Goal: Transaction & Acquisition: Purchase product/service

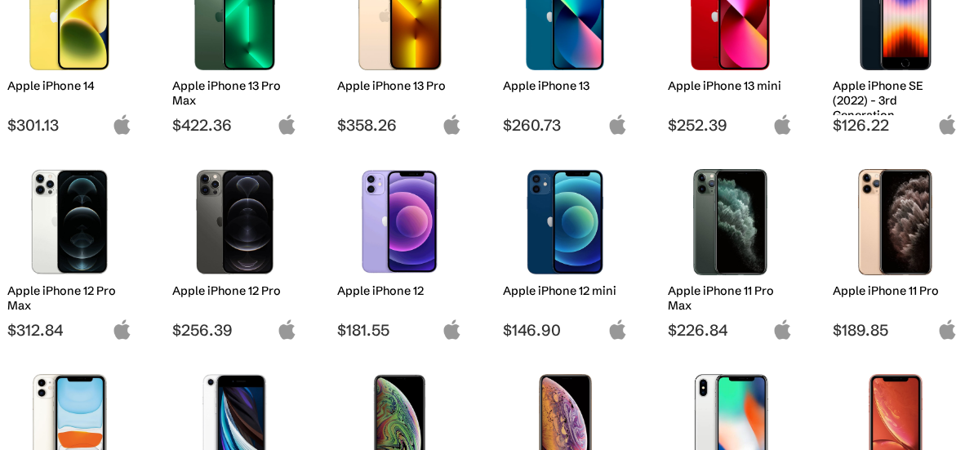
scroll to position [731, 0]
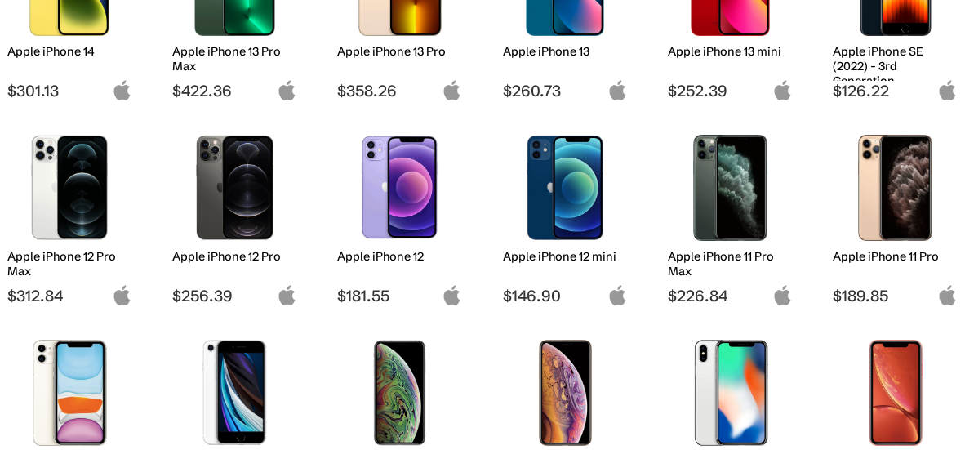
click at [411, 207] on img at bounding box center [399, 188] width 100 height 106
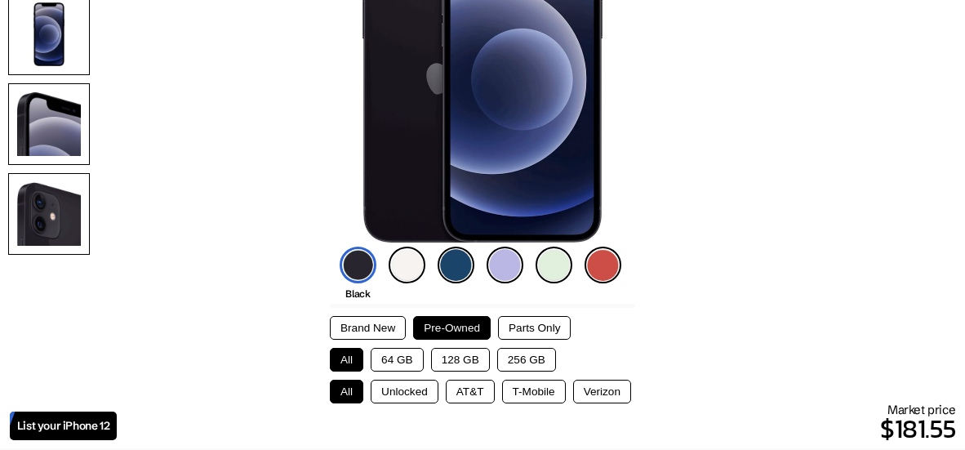
scroll to position [266, 0]
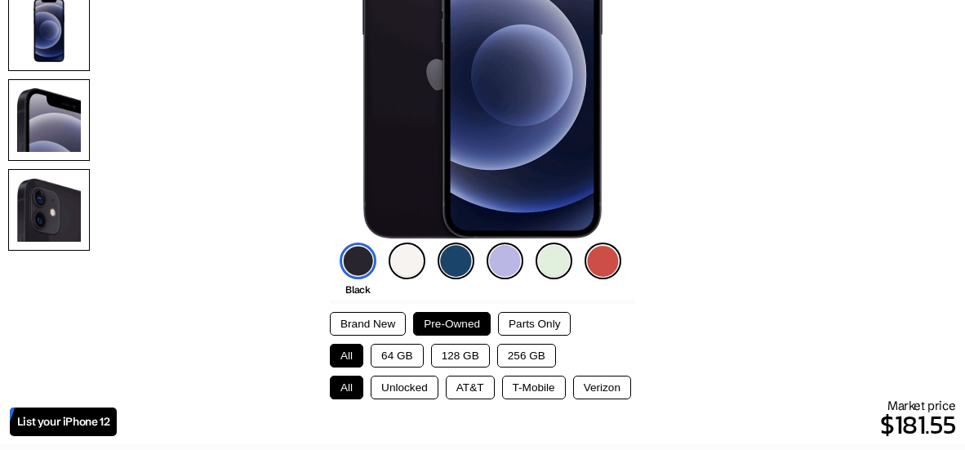
click at [522, 352] on button "256 GB" at bounding box center [526, 356] width 59 height 24
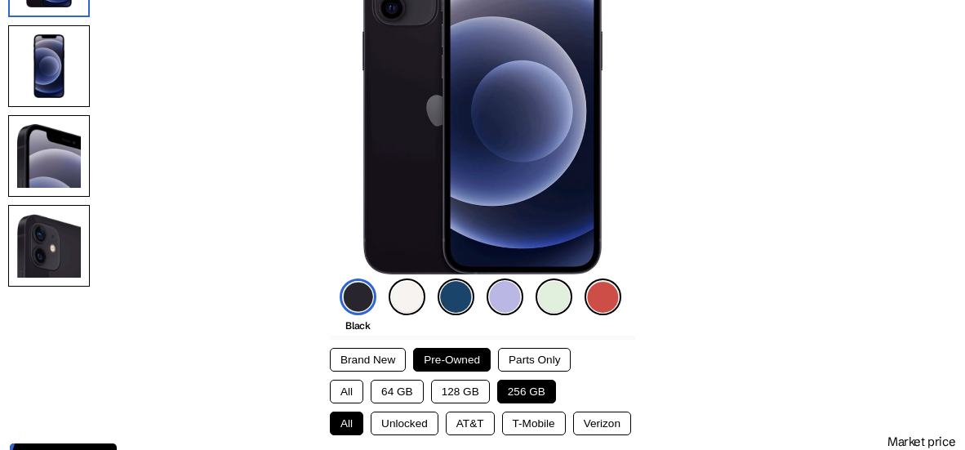
scroll to position [412, 0]
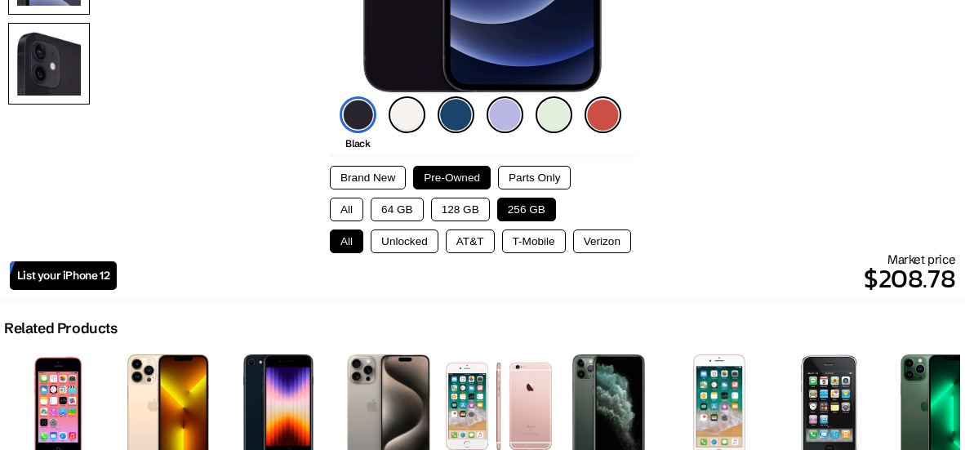
drag, startPoint x: 962, startPoint y: 278, endPoint x: 864, endPoint y: 276, distance: 98.0
drag, startPoint x: 864, startPoint y: 276, endPoint x: 880, endPoint y: 276, distance: 15.5
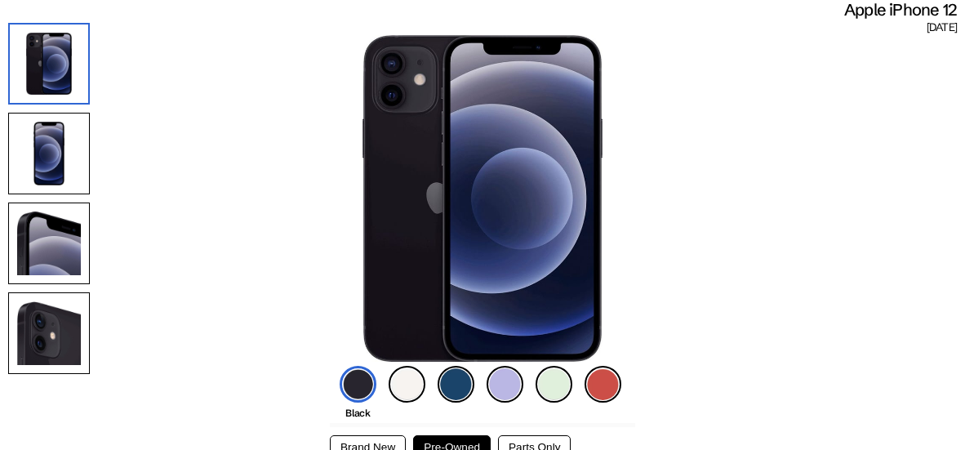
scroll to position [99, 0]
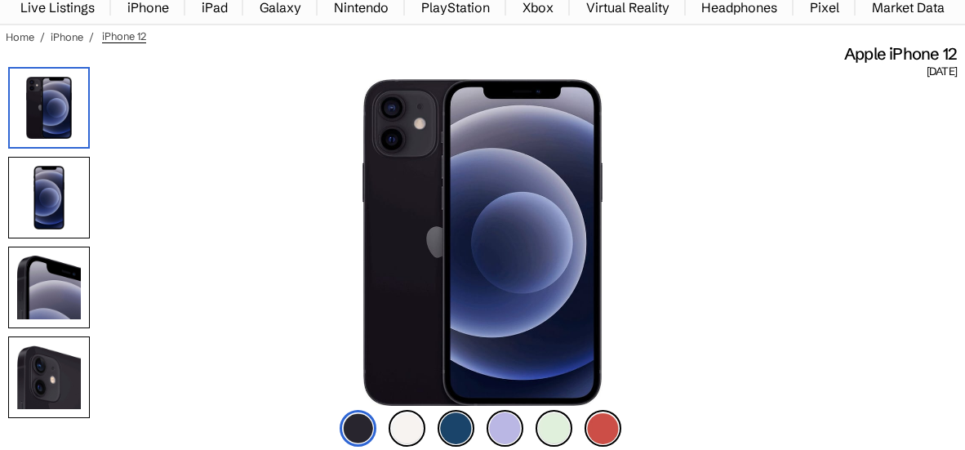
click at [695, 57] on h1 "Apple iPhone 12" at bounding box center [478, 53] width 957 height 21
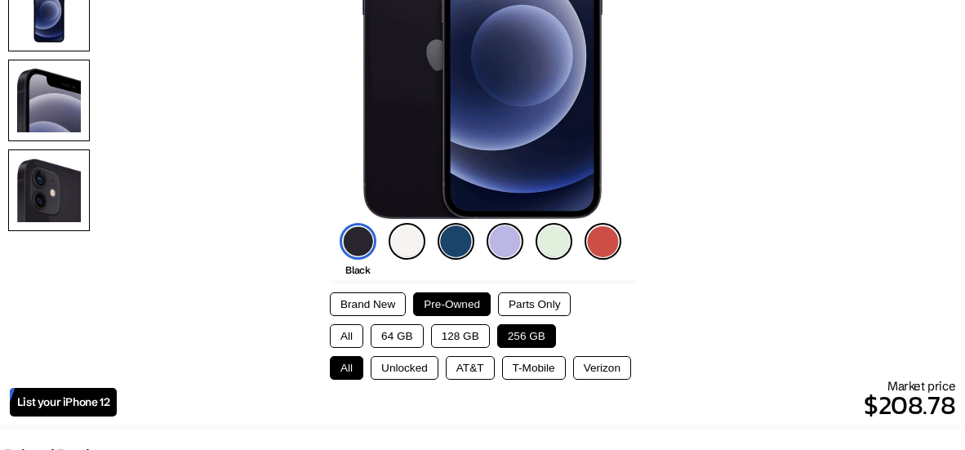
scroll to position [536, 0]
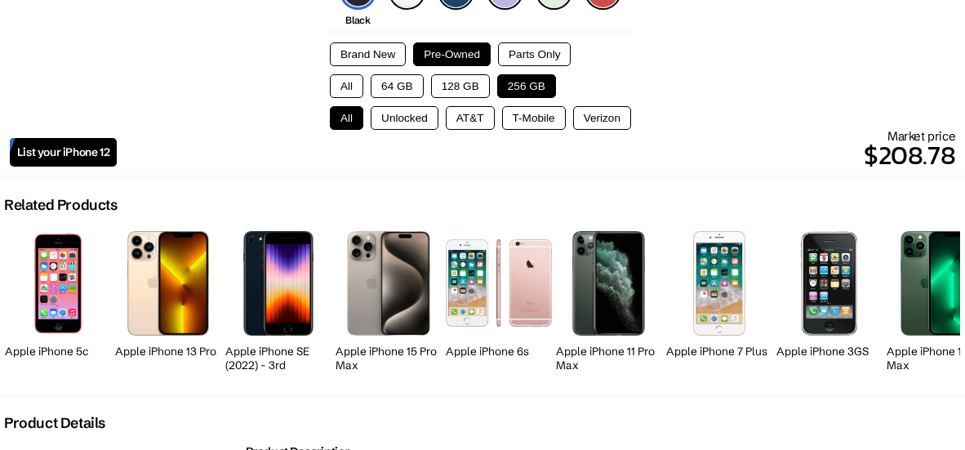
drag, startPoint x: 839, startPoint y: 104, endPoint x: 858, endPoint y: 181, distance: 79.0
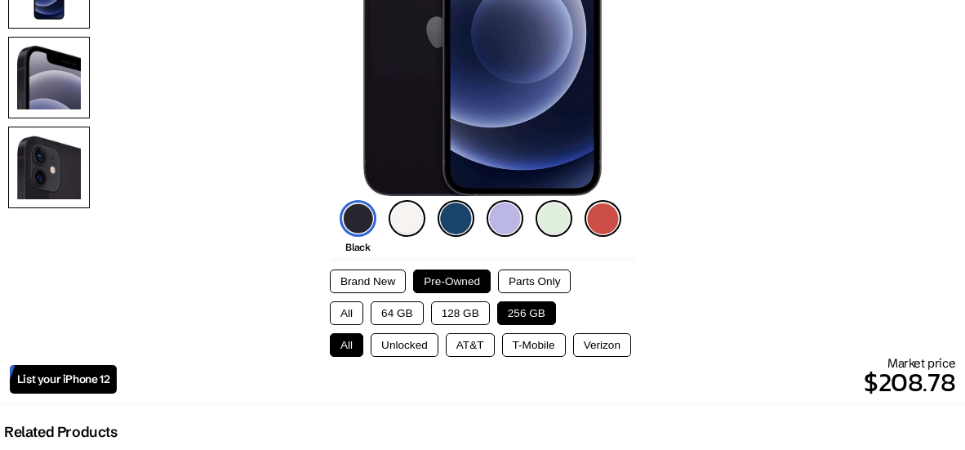
scroll to position [325, 0]
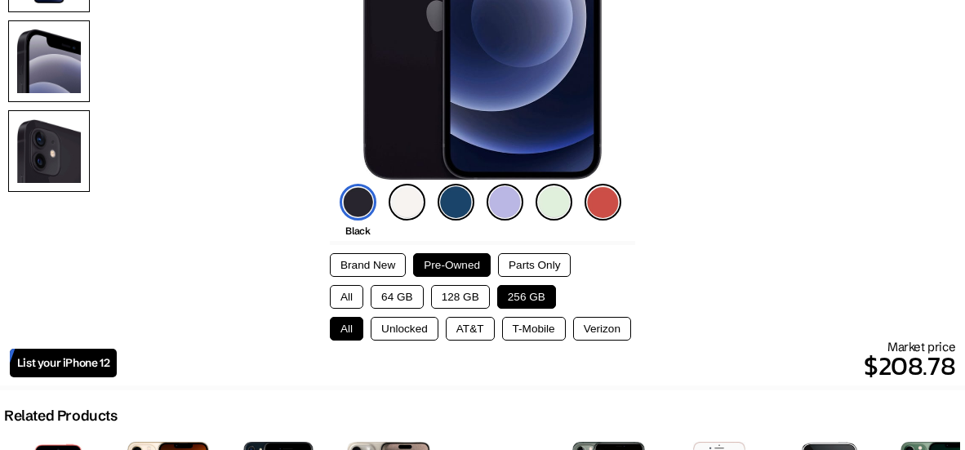
click at [729, 381] on p "$208.78" at bounding box center [536, 365] width 838 height 39
click at [734, 339] on div "Market price $208.78" at bounding box center [536, 362] width 838 height 47
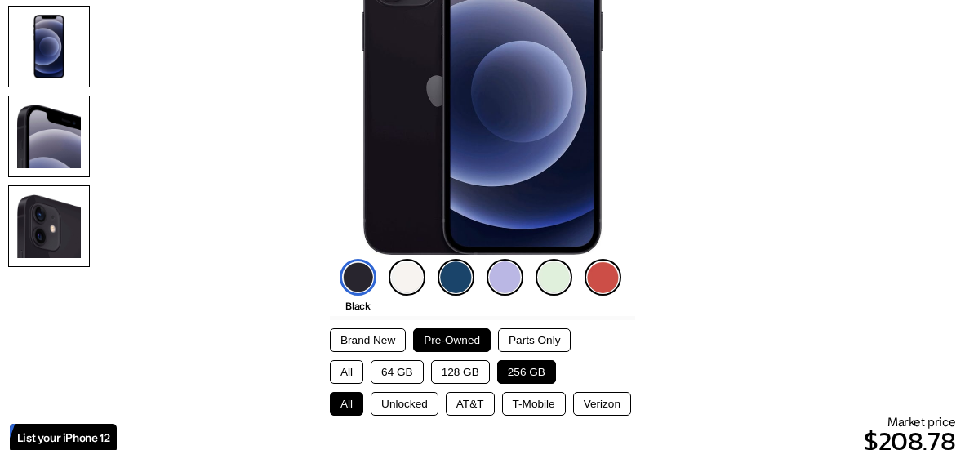
scroll to position [269, 0]
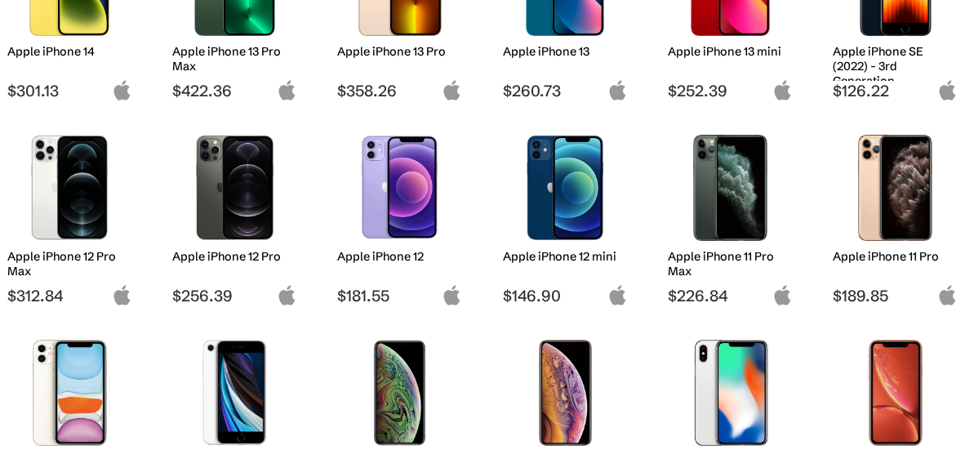
scroll to position [731, 0]
